Goal: Information Seeking & Learning: Check status

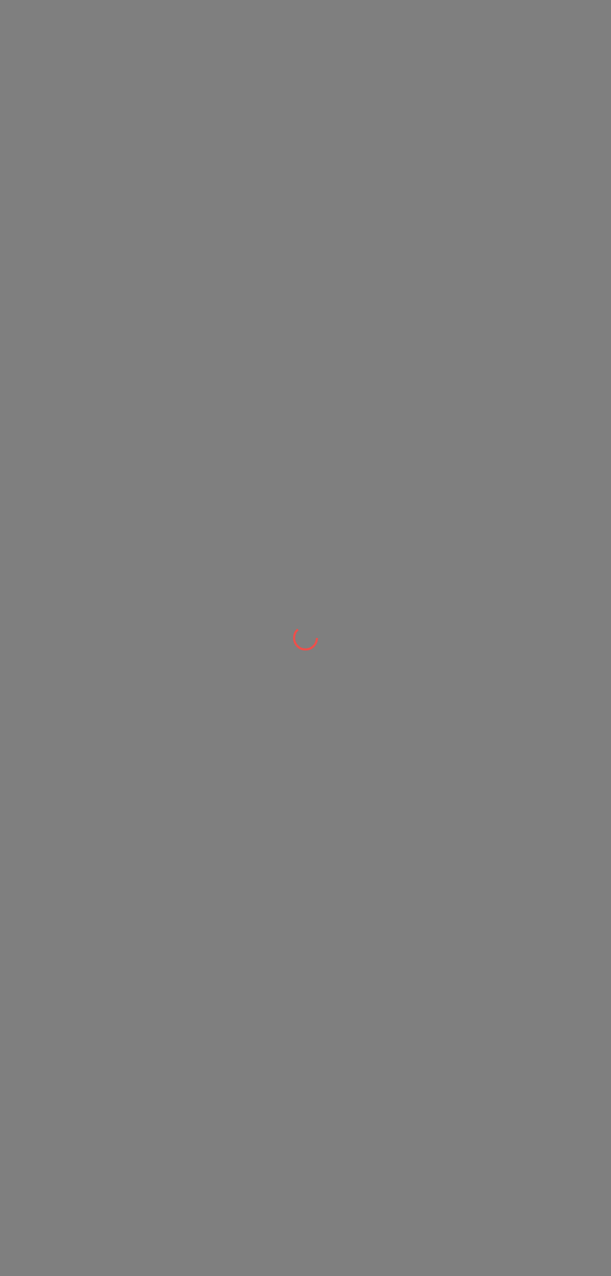
click at [92, 150] on div at bounding box center [305, 638] width 611 height 1276
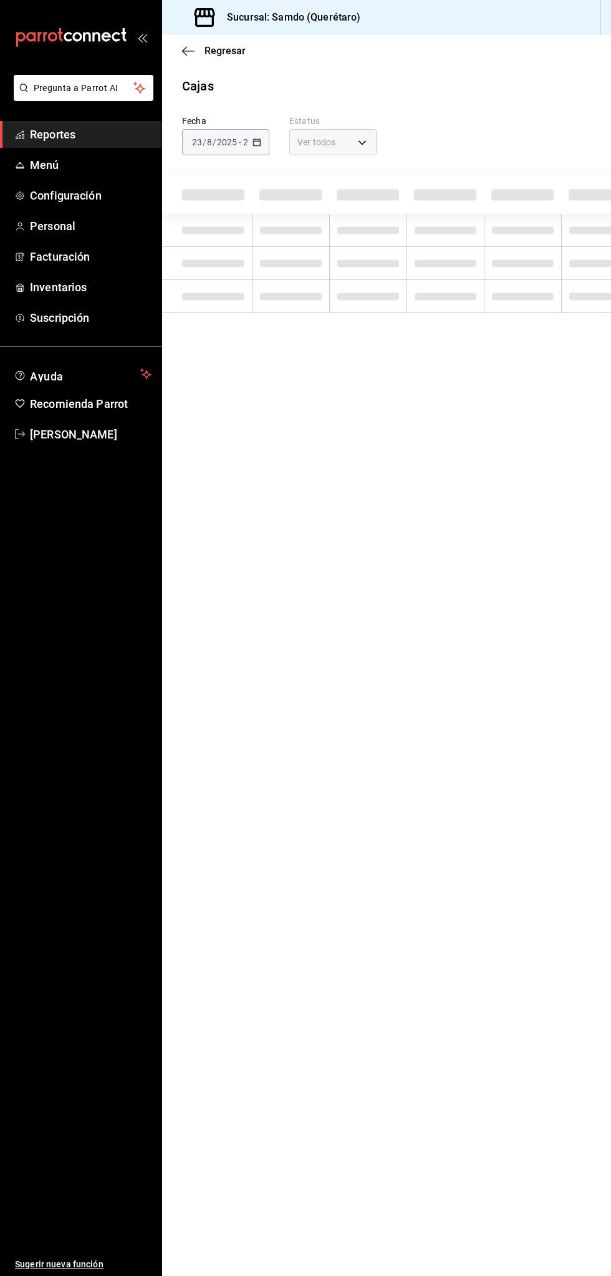
click at [105, 135] on span "Reportes" at bounding box center [91, 134] width 122 height 17
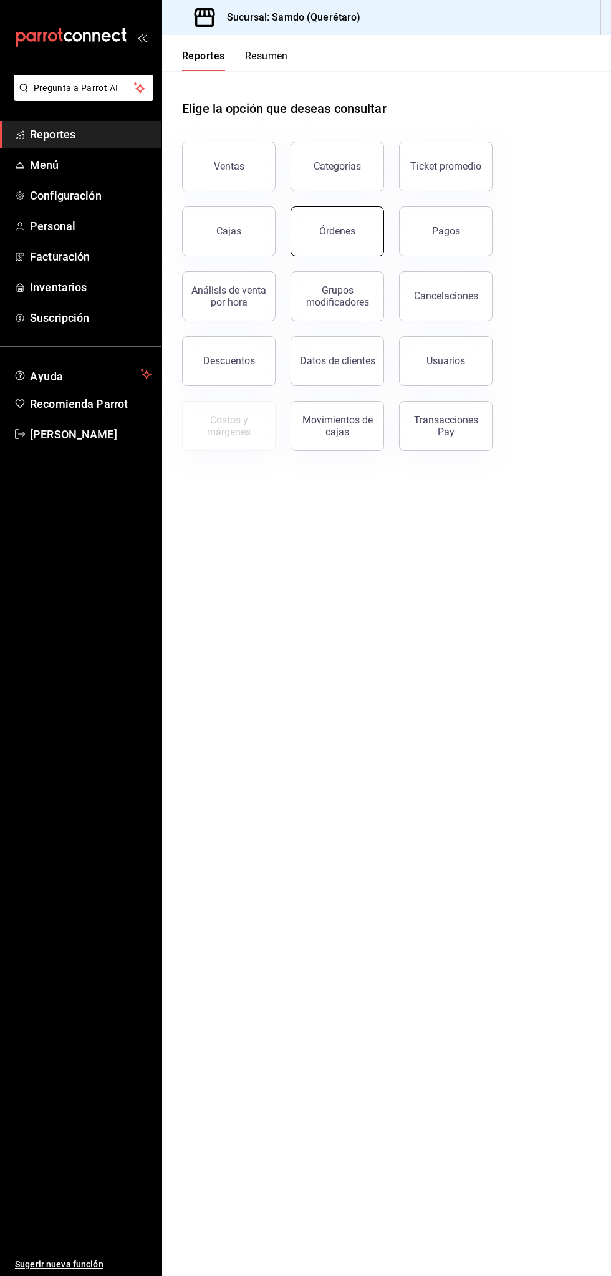
click at [372, 244] on button "Órdenes" at bounding box center [338, 231] width 94 height 50
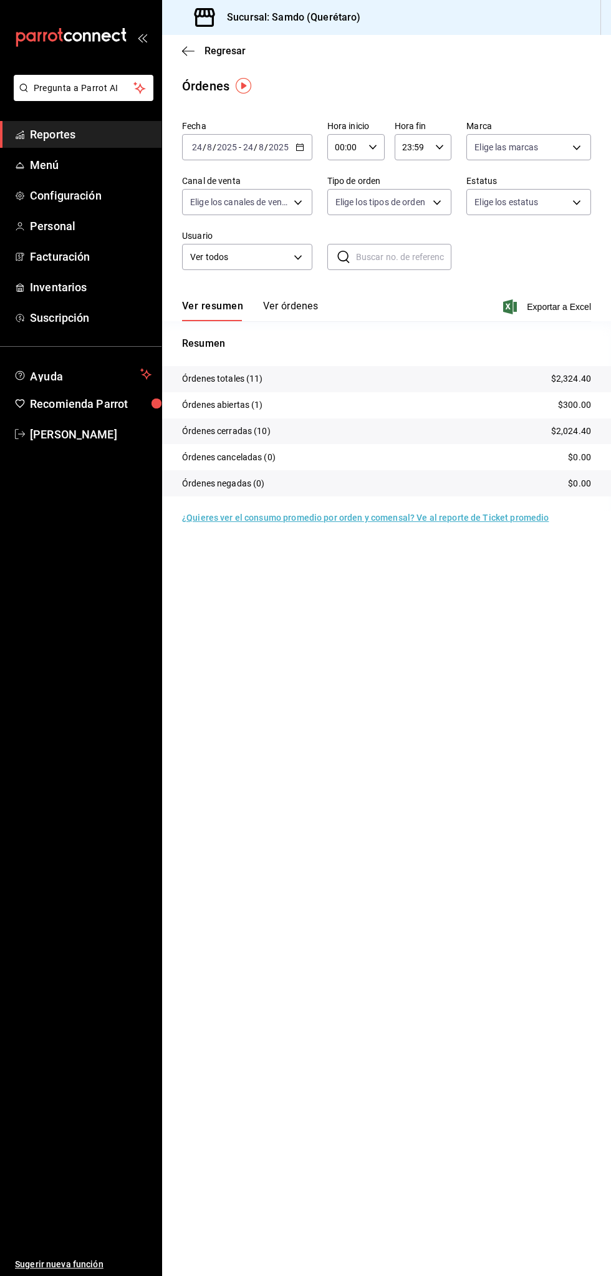
click at [311, 320] on button "Ver órdenes" at bounding box center [290, 310] width 55 height 21
